Goal: Transaction & Acquisition: Obtain resource

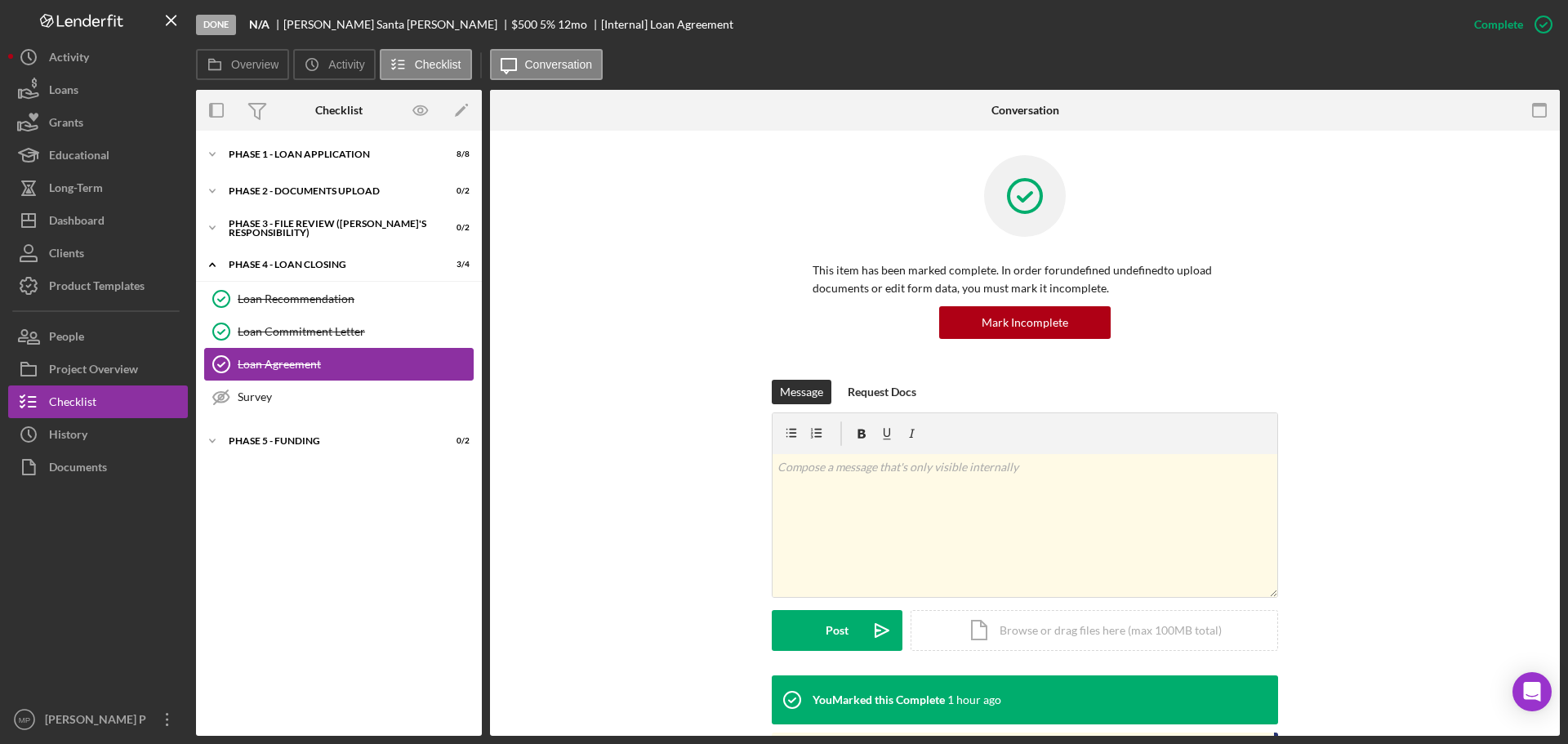
click at [295, 364] on div "Loan Agreement" at bounding box center [355, 364] width 235 height 13
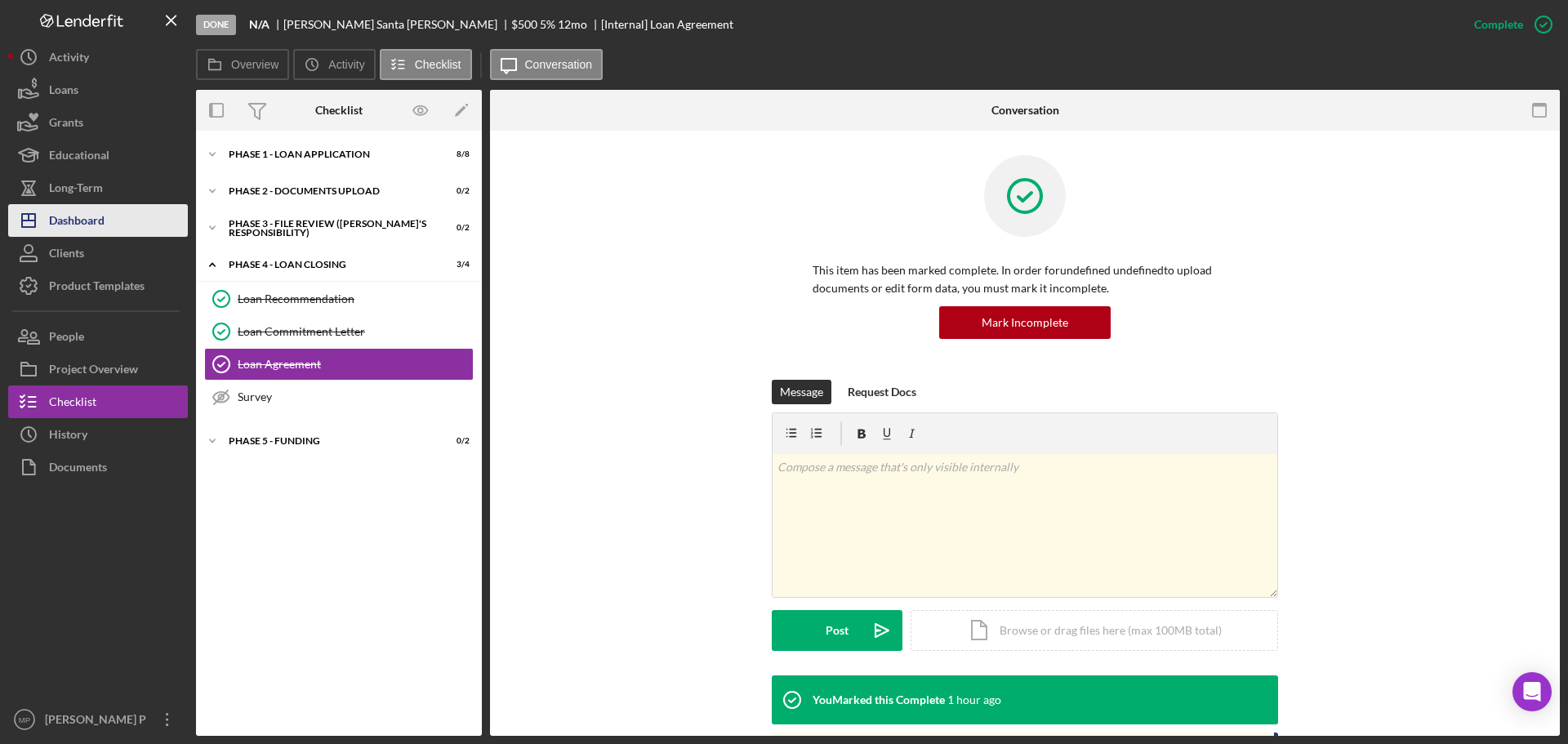
click at [91, 222] on div "Dashboard" at bounding box center [76, 223] width 55 height 37
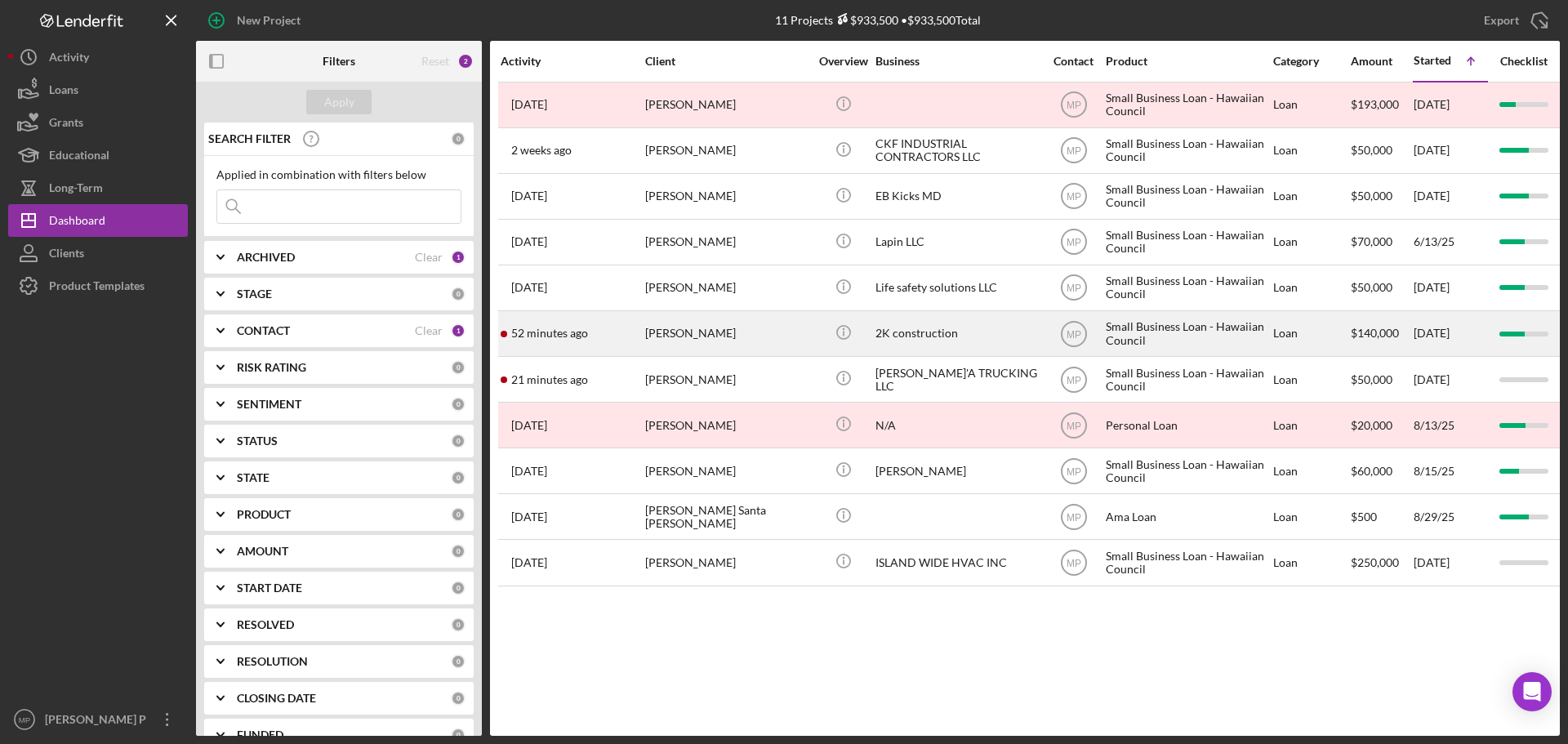
click at [899, 337] on div "2K construction" at bounding box center [957, 333] width 164 height 43
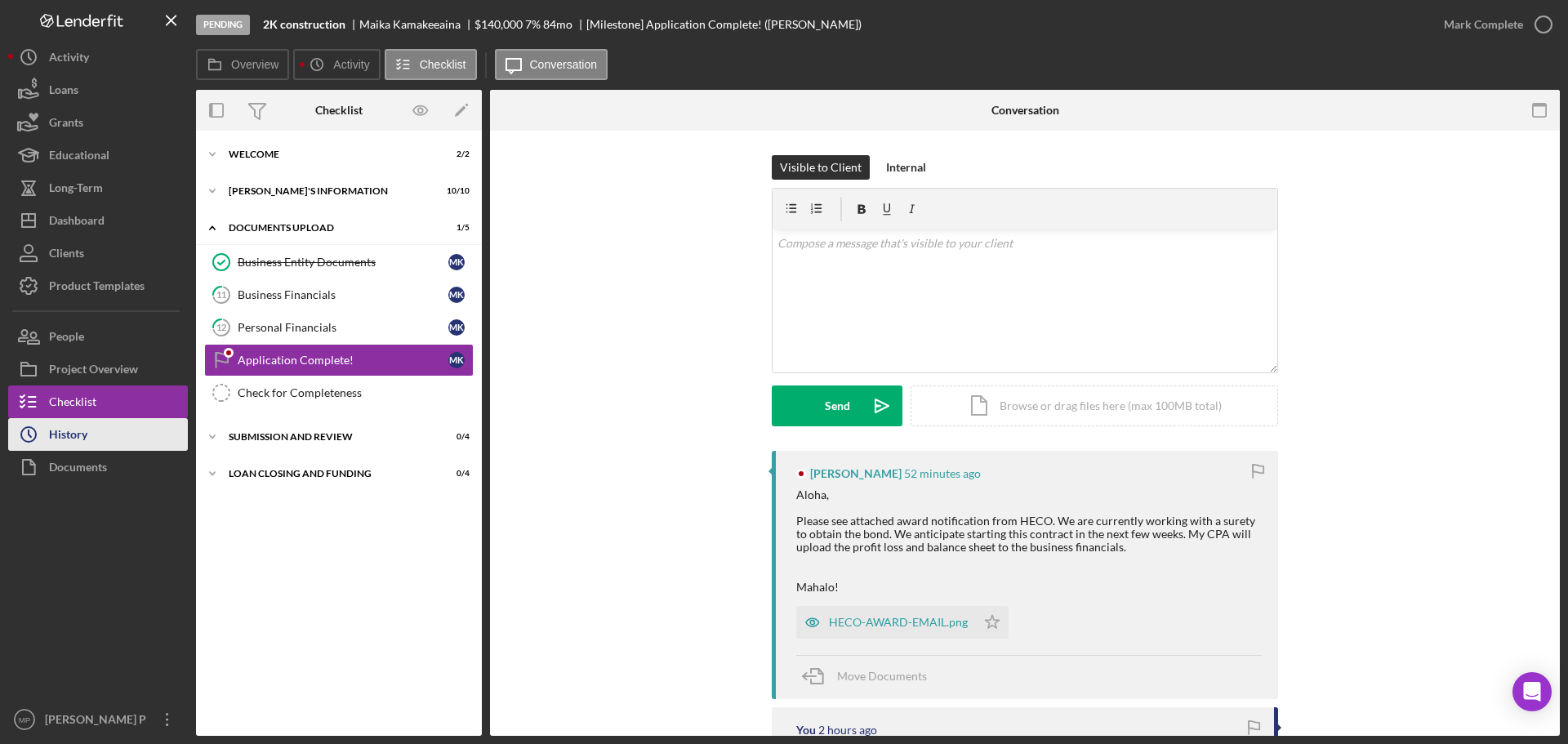
click at [86, 441] on div "History" at bounding box center [68, 437] width 39 height 37
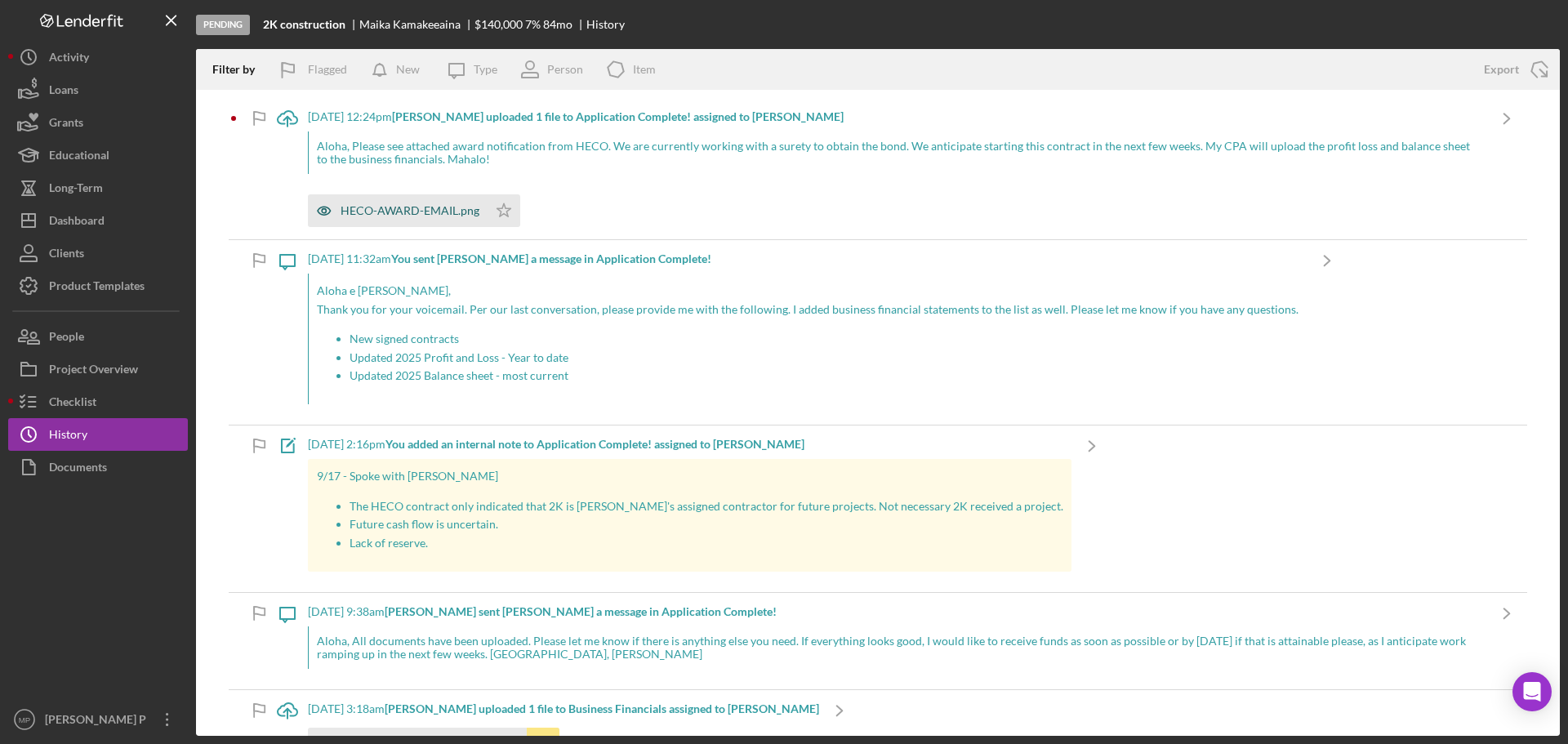
click at [411, 216] on div "HECO-AWARD-EMAIL.png" at bounding box center [409, 211] width 139 height 13
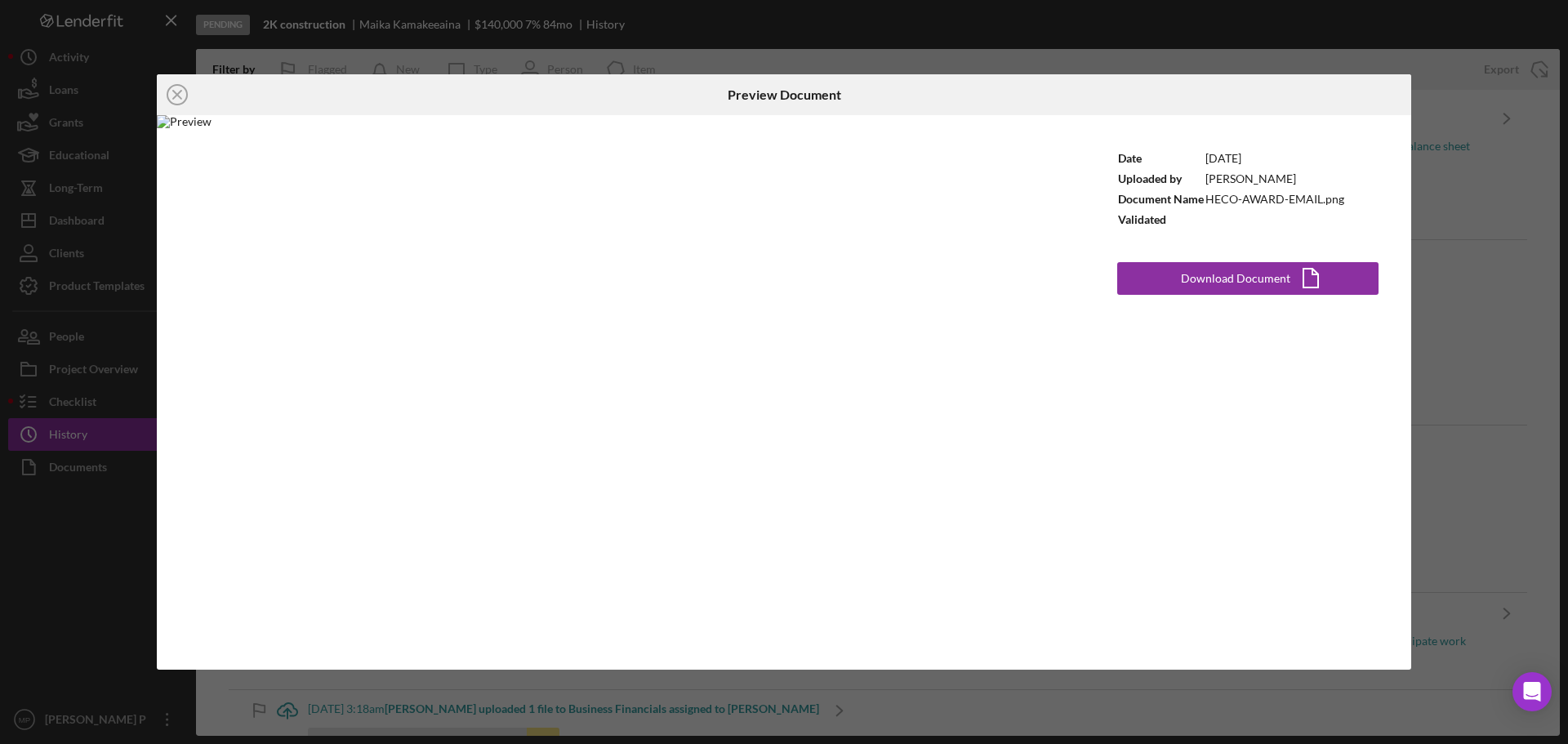
click at [646, 315] on img at bounding box center [620, 392] width 928 height 555
click at [1230, 280] on div "Download Document" at bounding box center [1235, 279] width 109 height 33
click at [176, 98] on icon "Icon/Close" at bounding box center [177, 95] width 40 height 40
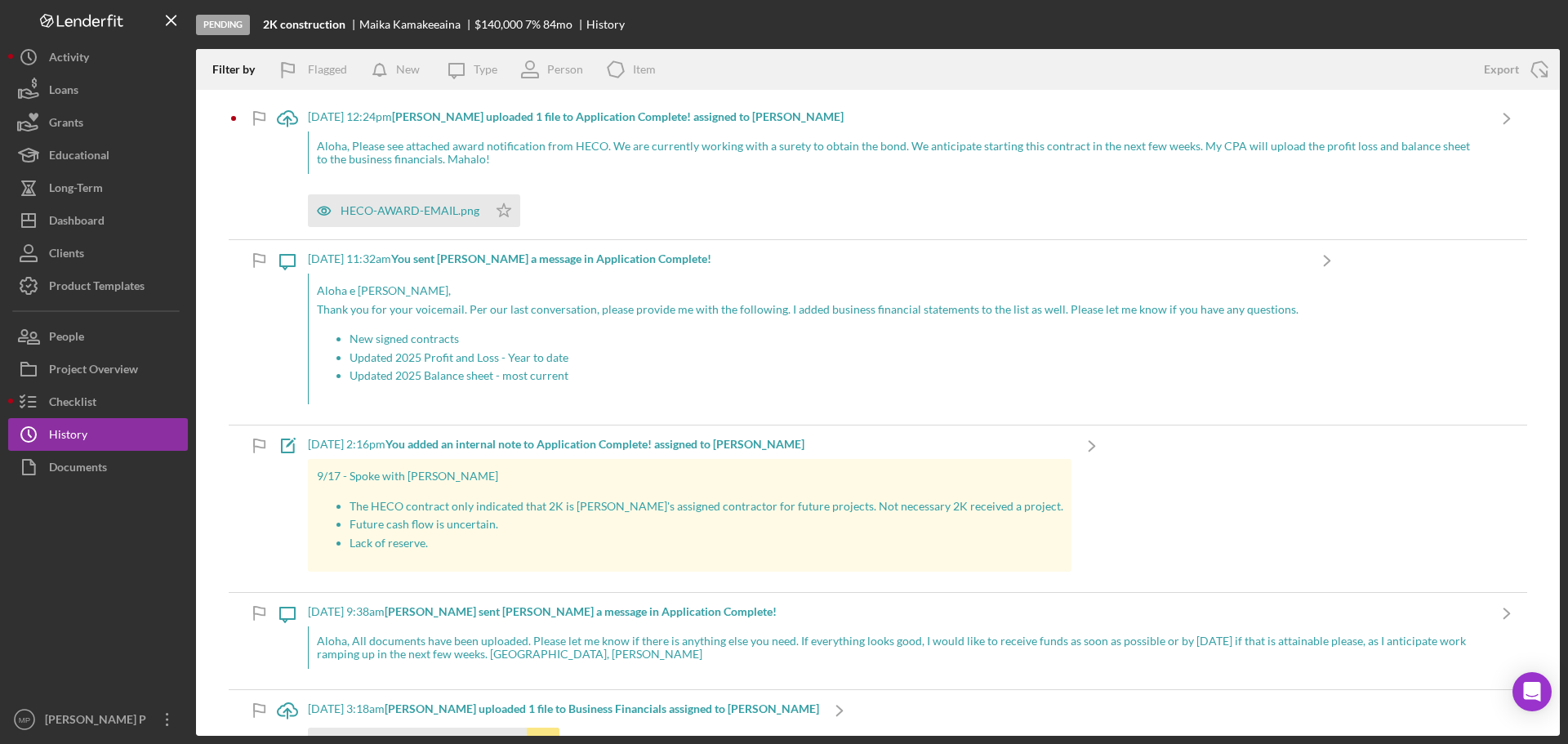
click at [899, 198] on div "HECO-AWARD-EMAIL.png Icon/Star" at bounding box center [897, 206] width 1178 height 40
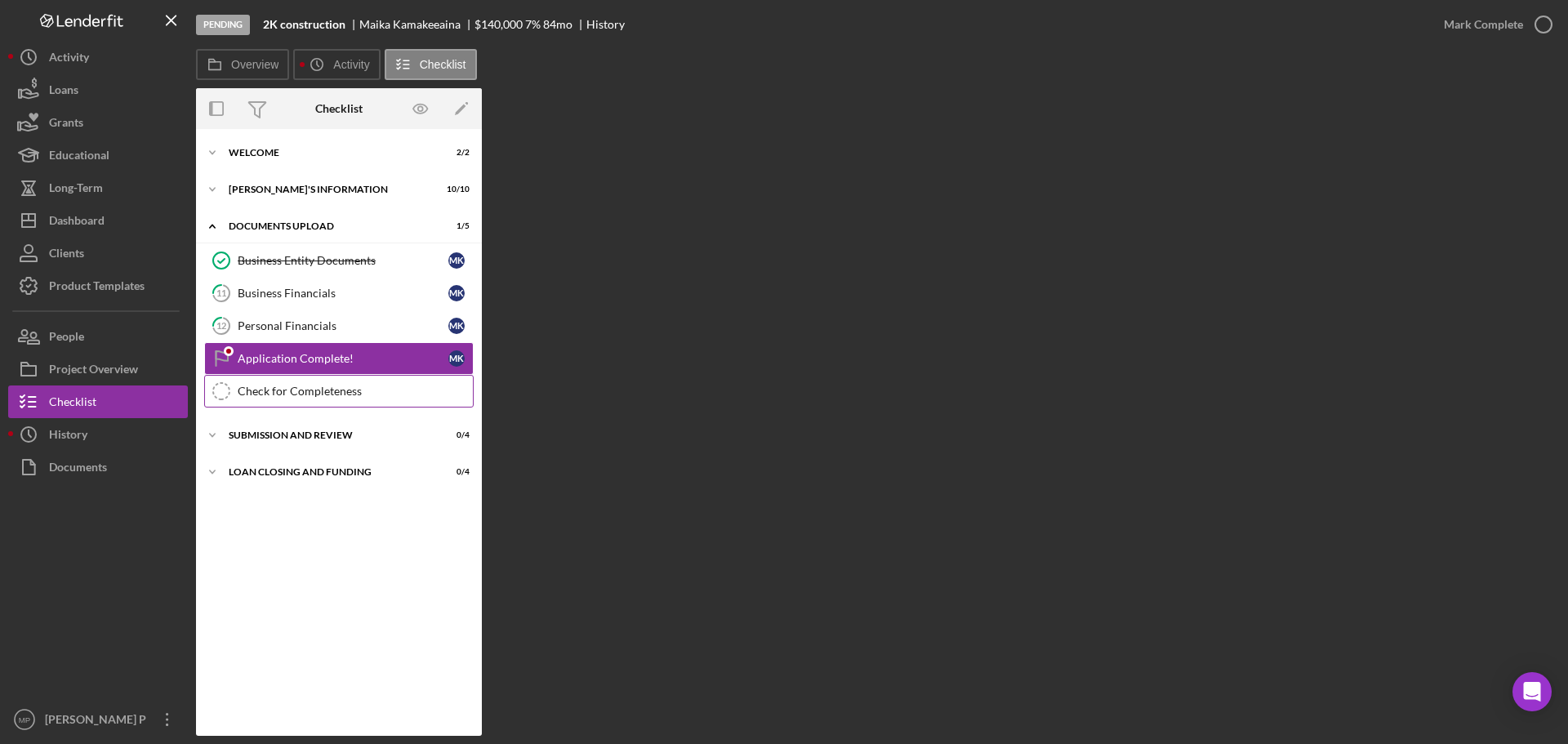
click at [290, 385] on div "Check for Completeness" at bounding box center [355, 391] width 235 height 13
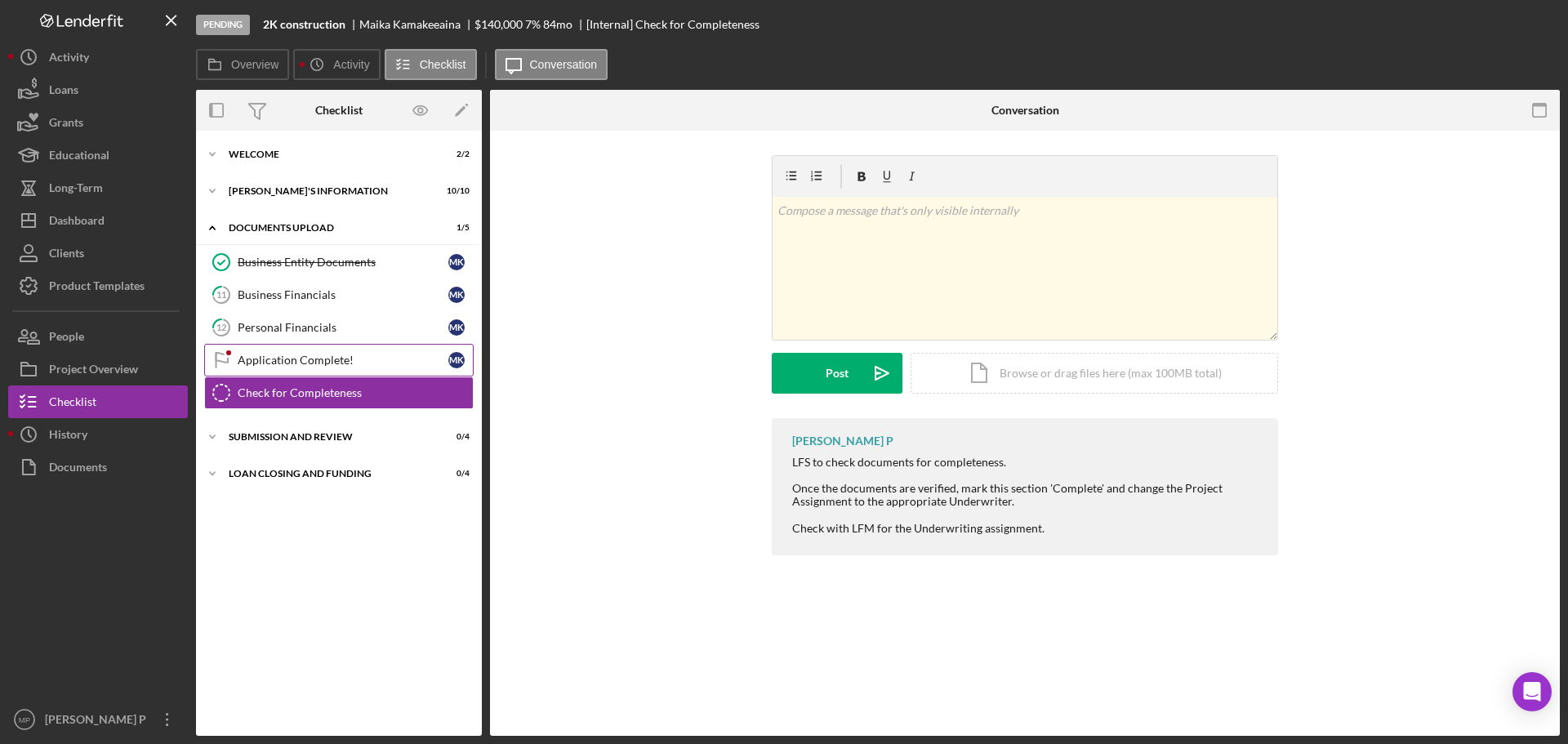
click at [291, 359] on div "Application Complete!" at bounding box center [342, 360] width 211 height 13
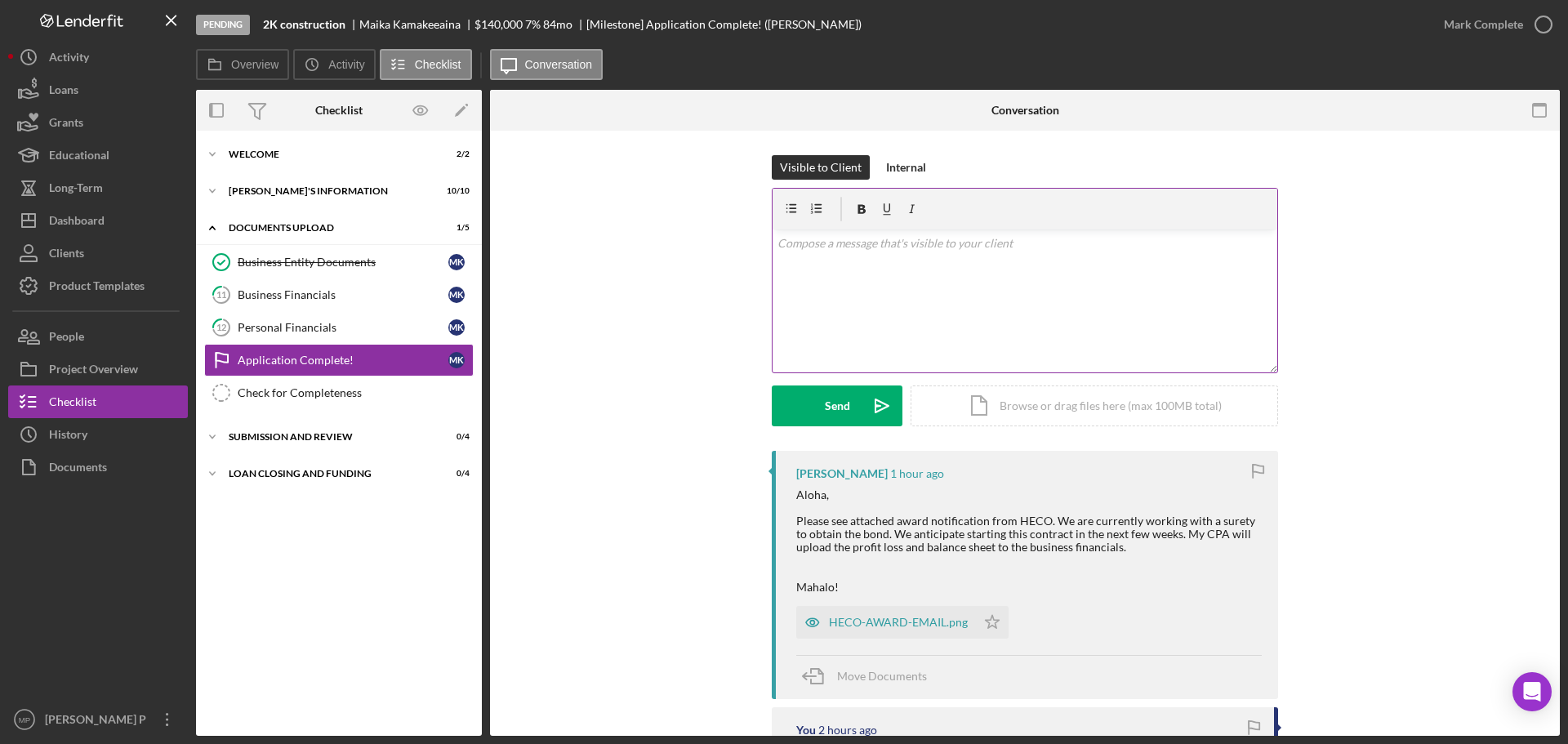
click at [856, 261] on div "v Color teal Color pink Remove color Add row above Add row below Add column bef…" at bounding box center [1024, 300] width 505 height 143
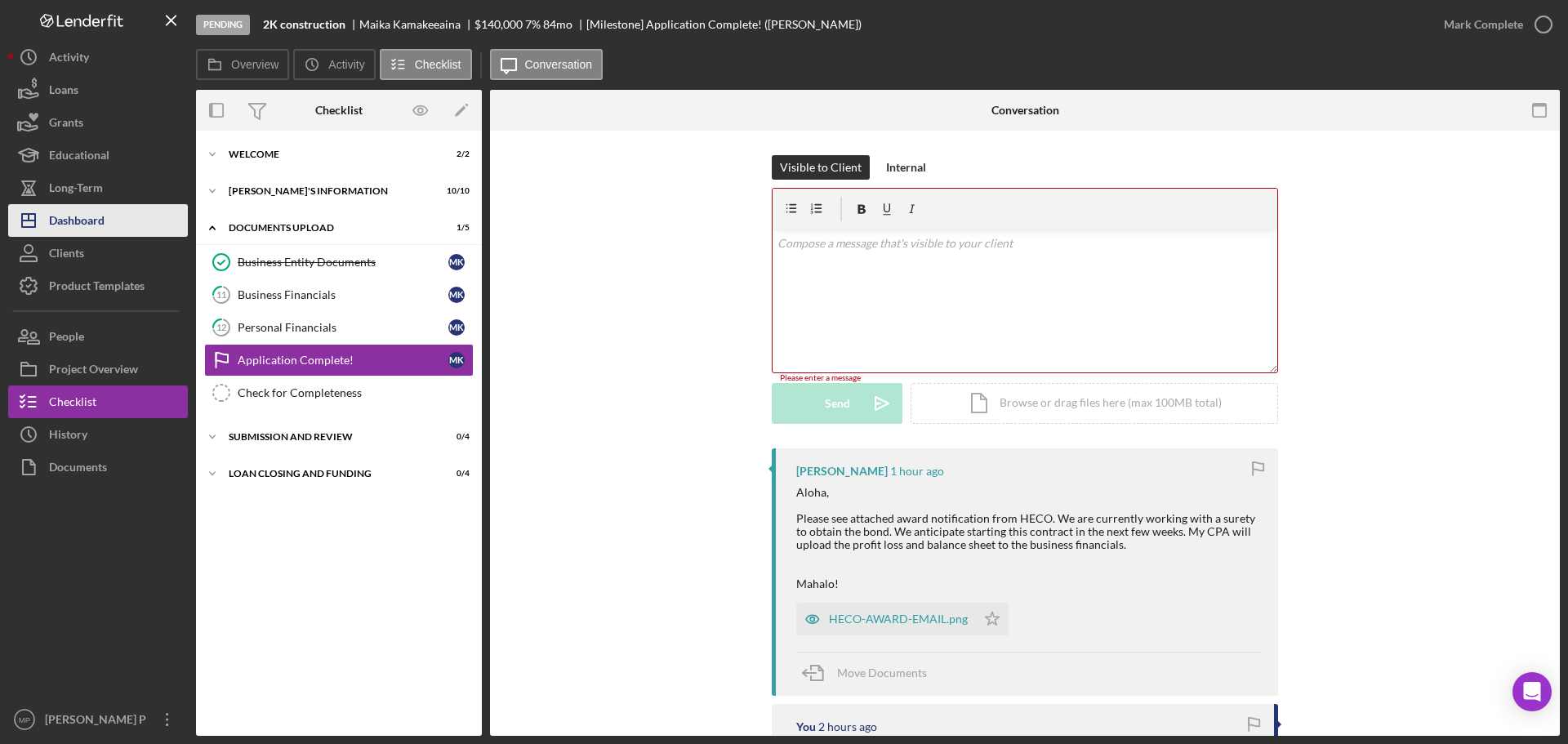
click at [85, 223] on div "Dashboard" at bounding box center [76, 223] width 55 height 37
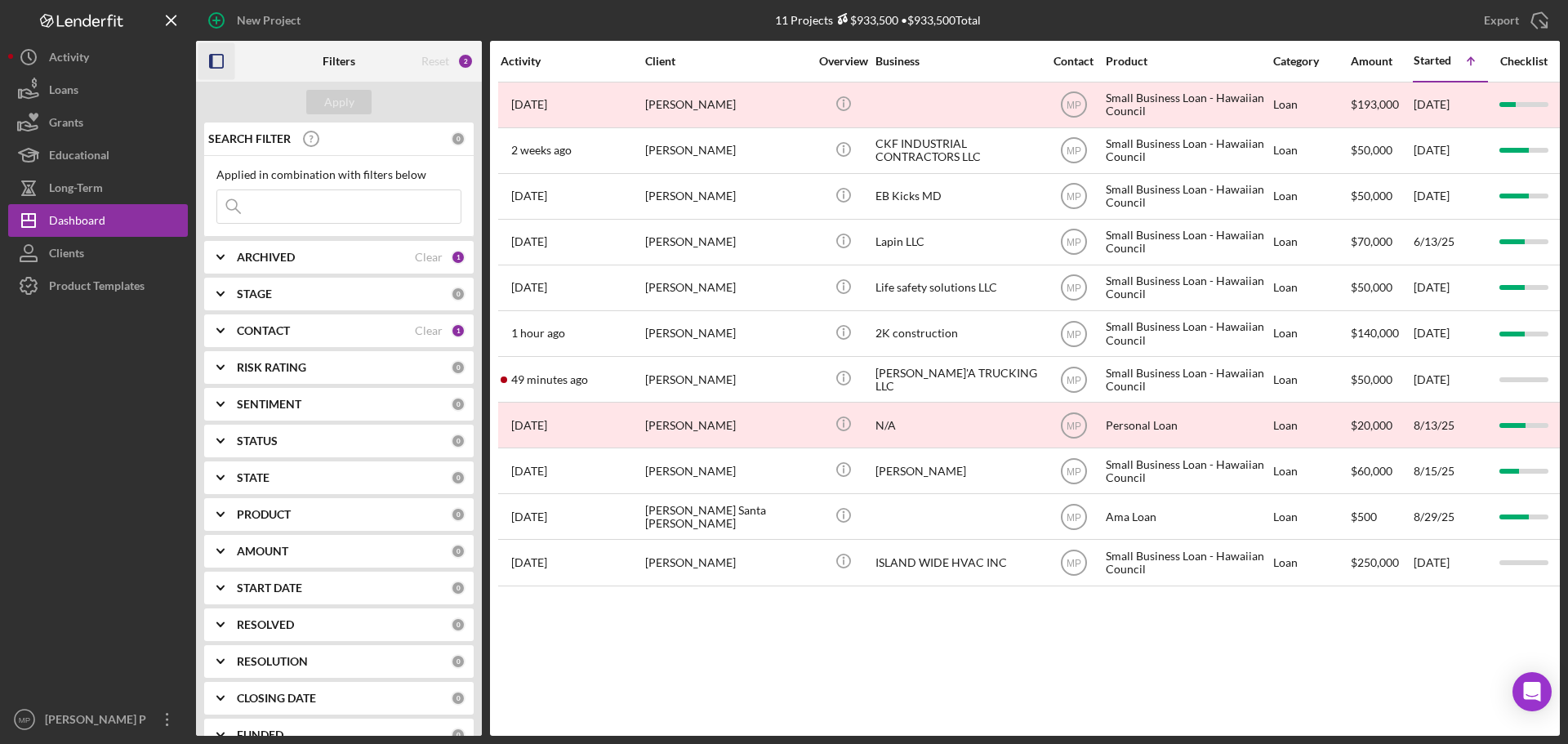
click at [219, 69] on icon "button" at bounding box center [217, 62] width 37 height 37
